Goal: Task Accomplishment & Management: Manage account settings

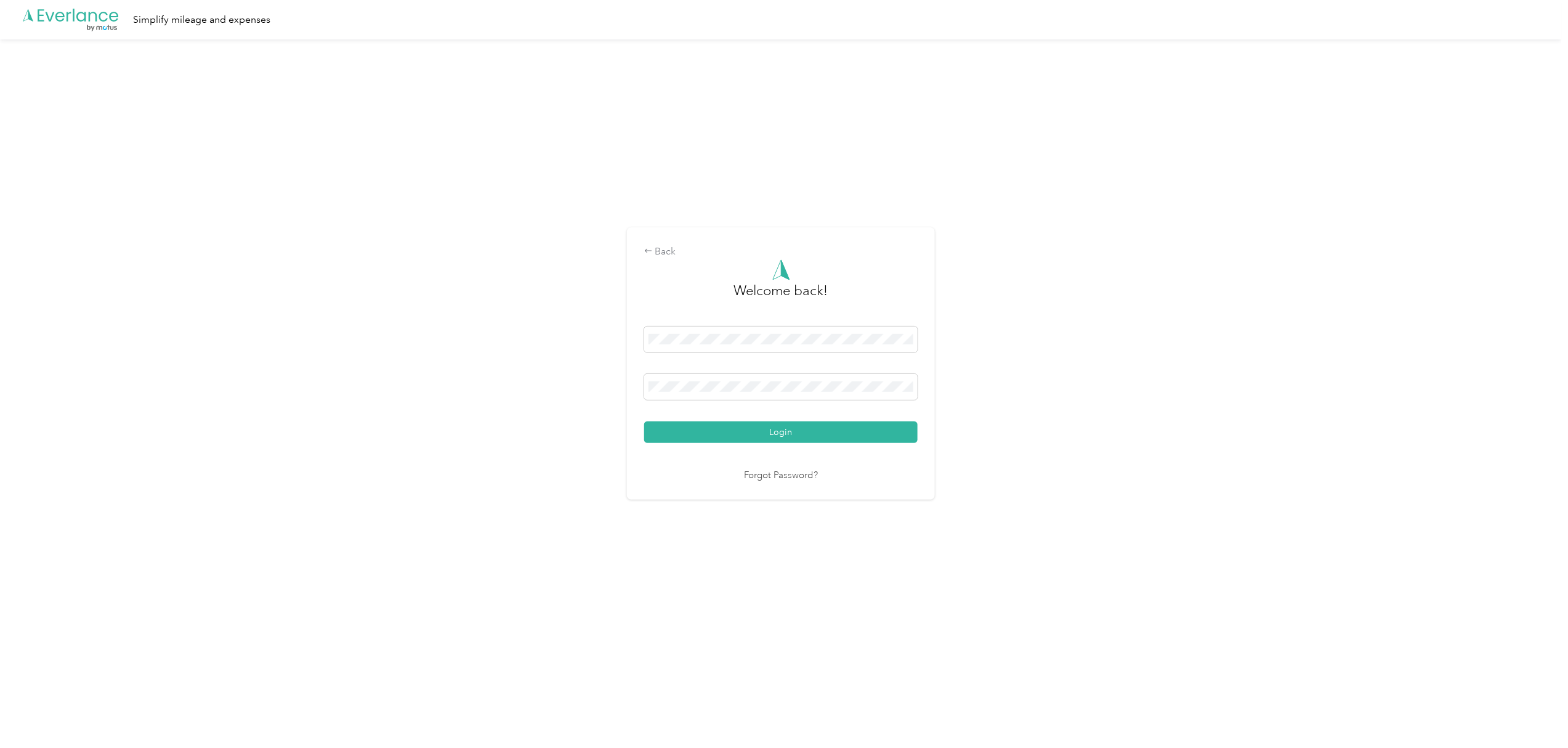
click at [793, 433] on button "Login" at bounding box center [781, 432] width 273 height 22
click at [637, 348] on div "Back Welcome back! Login Too many login attempts. Please try again later. Forgo…" at bounding box center [781, 364] width 308 height 290
click at [644, 413] on button "Login" at bounding box center [781, 423] width 273 height 22
click at [740, 370] on span at bounding box center [781, 378] width 273 height 26
click at [644, 413] on button "Login" at bounding box center [781, 423] width 273 height 22
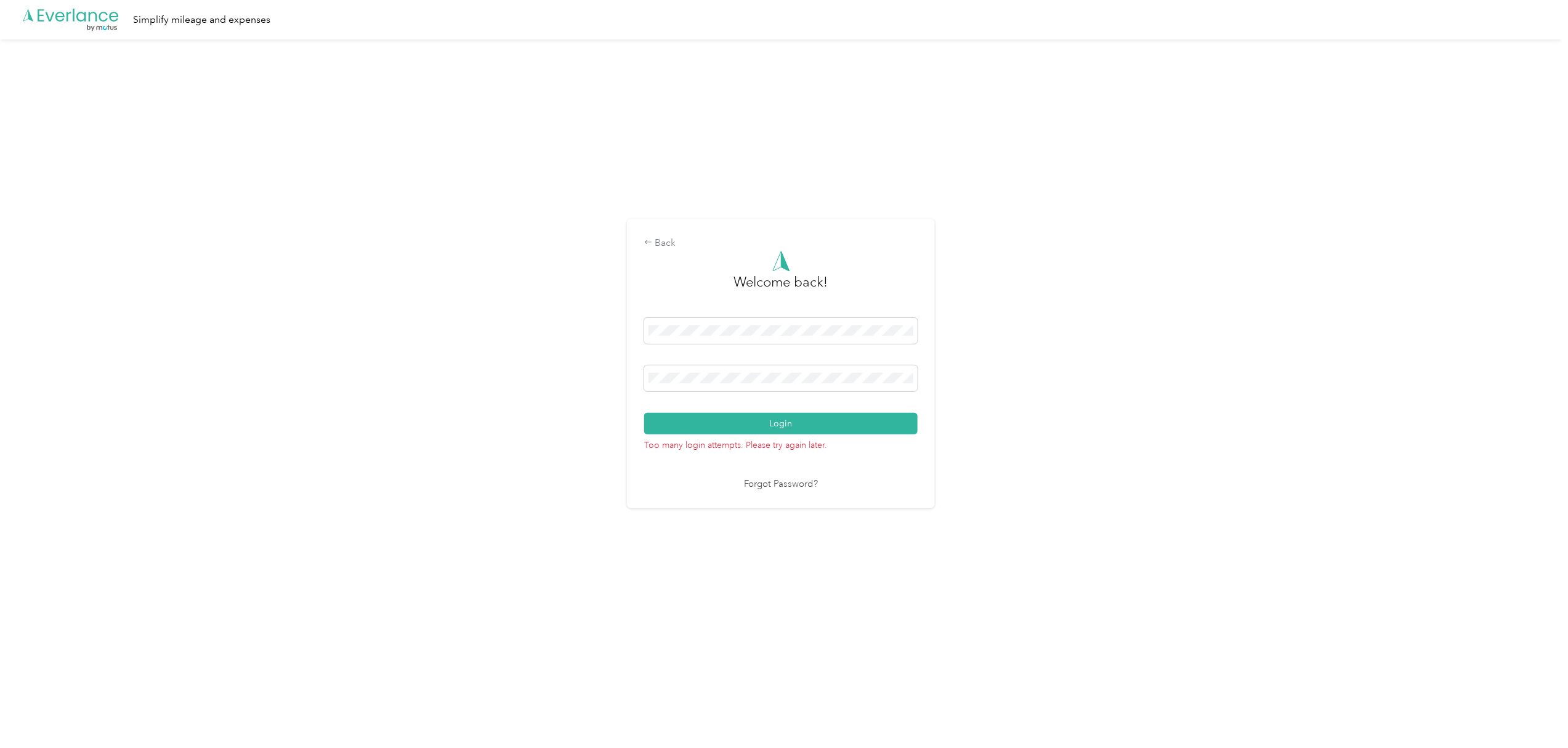
click at [1050, 409] on div "Back Welcome back! Login Too many login attempts. Please try again later. Forgo…" at bounding box center [781, 368] width 1562 height 658
click at [769, 485] on link "Forgot Password?" at bounding box center [781, 484] width 74 height 14
